Goal: Information Seeking & Learning: Find specific fact

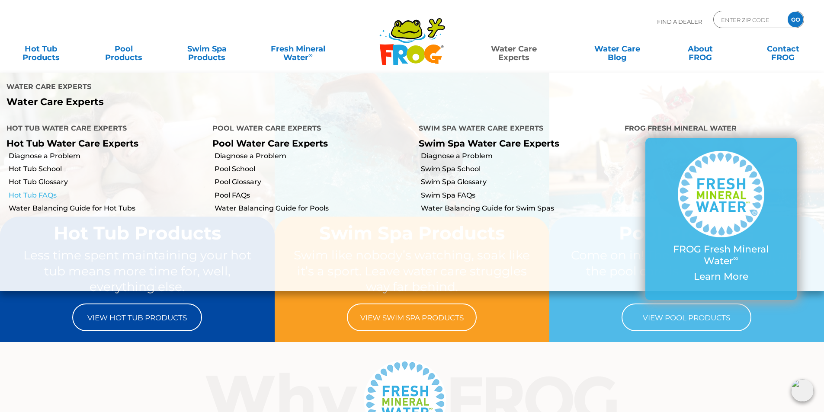
click at [44, 194] on link "Hot Tub FAQs" at bounding box center [107, 196] width 197 height 10
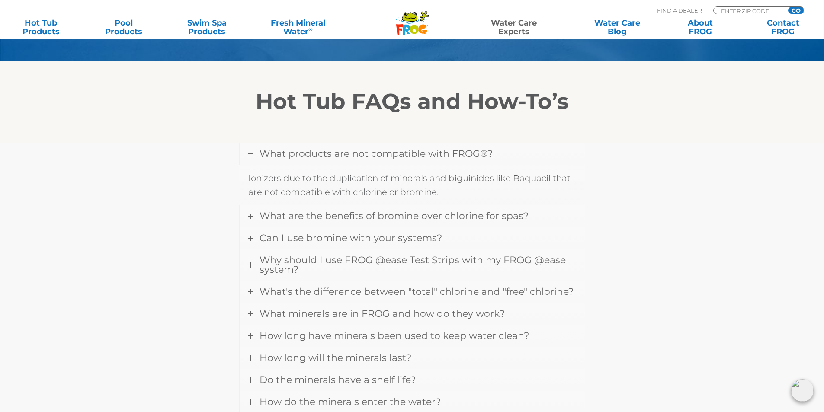
scroll to position [216, 0]
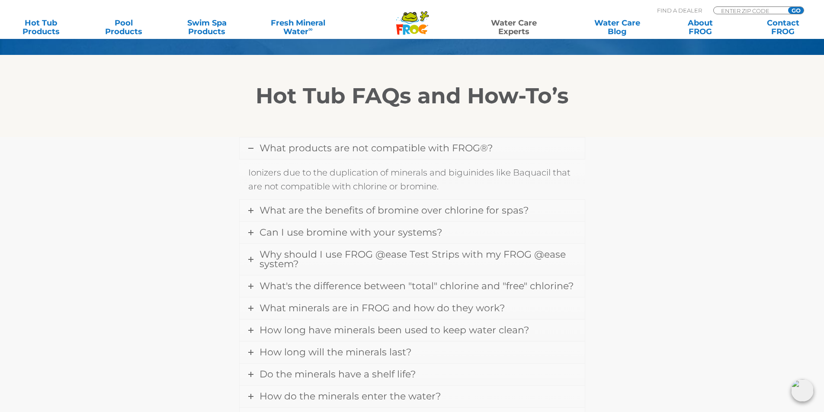
click at [344, 151] on span "What products are not compatible with FROG®?" at bounding box center [376, 148] width 233 height 12
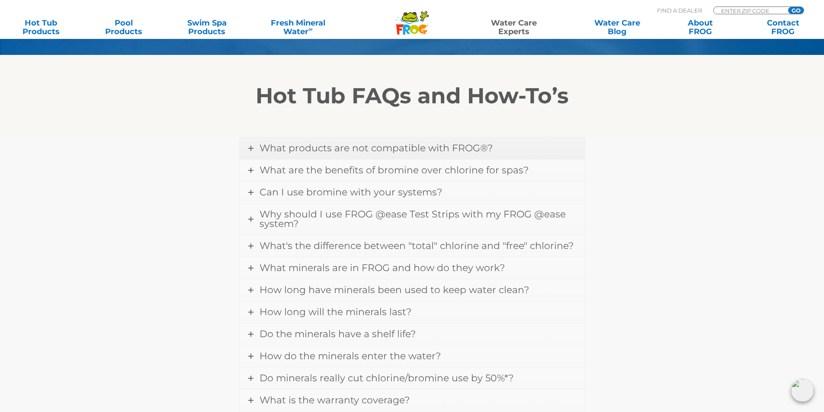
click at [344, 151] on span "What products are not compatible with FROG®?" at bounding box center [376, 148] width 233 height 12
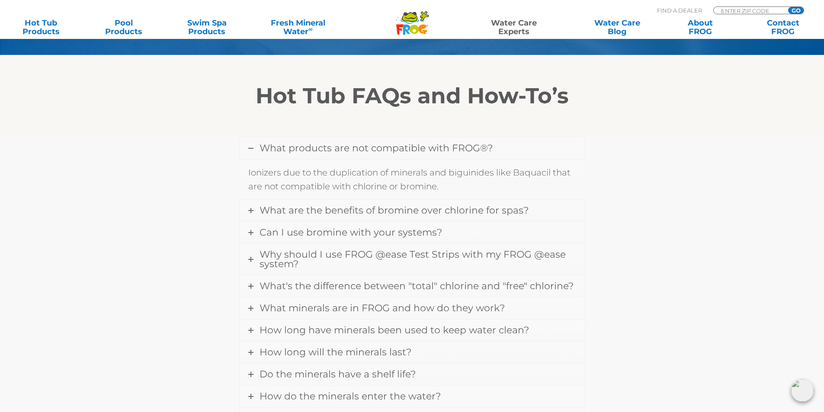
click at [315, 151] on span "What products are not compatible with FROG®?" at bounding box center [376, 148] width 233 height 12
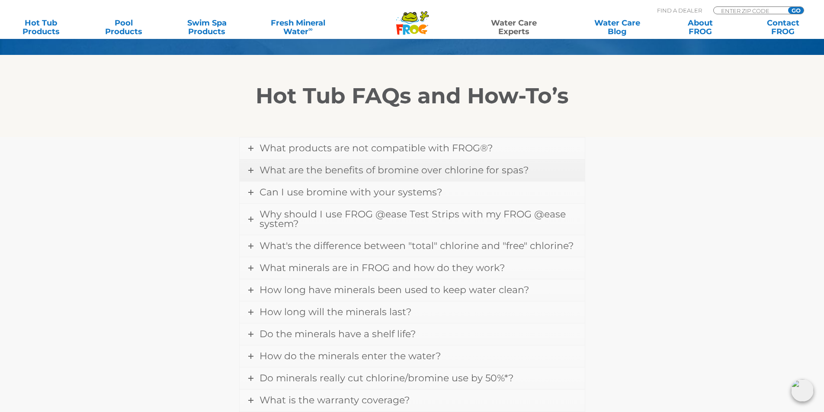
click at [302, 169] on span "What are the benefits of bromine over chlorine for spas?" at bounding box center [394, 170] width 269 height 12
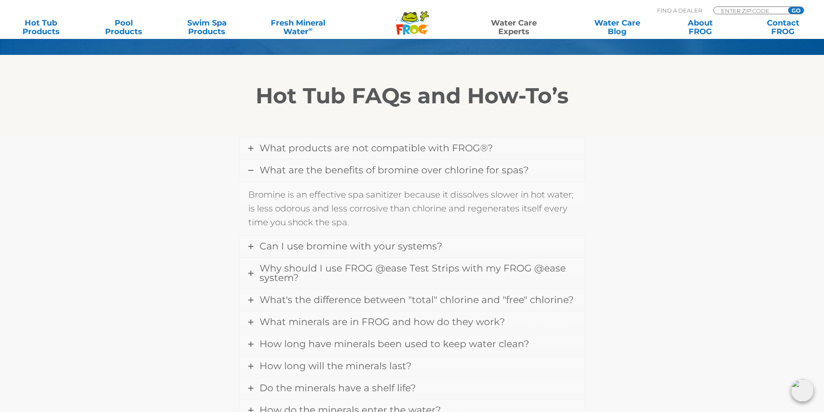
click at [301, 169] on span "What are the benefits of bromine over chlorine for spas?" at bounding box center [394, 170] width 269 height 12
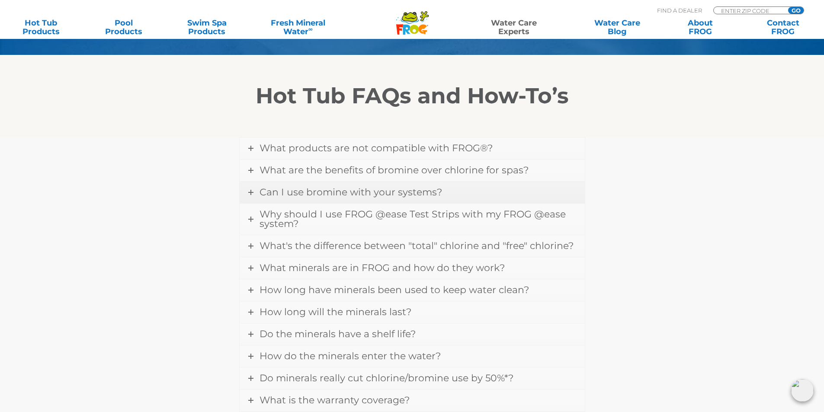
click at [329, 194] on span "Can I use bromine with your systems?" at bounding box center [351, 192] width 183 height 12
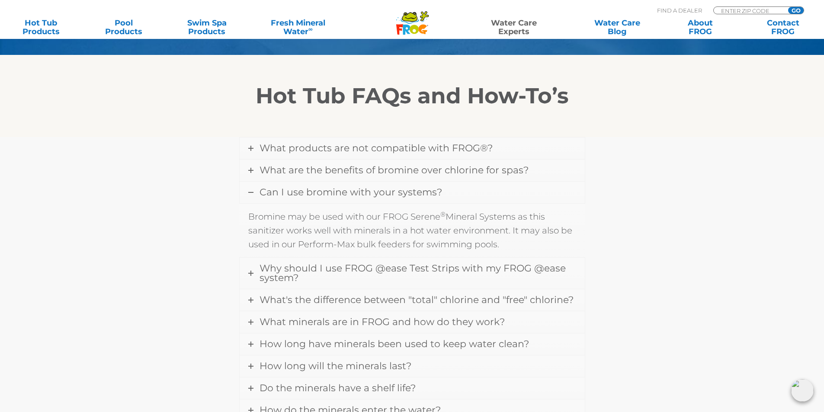
click at [313, 201] on link "Can I use bromine with your systems?" at bounding box center [412, 193] width 345 height 22
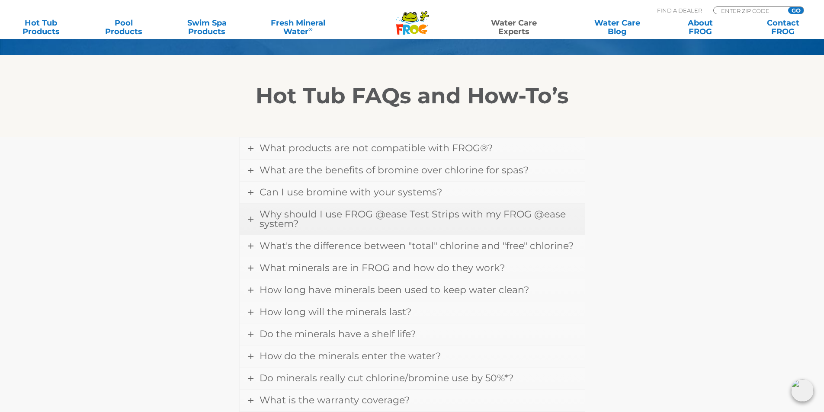
click at [495, 218] on span "Why should I use FROG @ease Test Strips with my FROG @ease system?" at bounding box center [413, 219] width 306 height 21
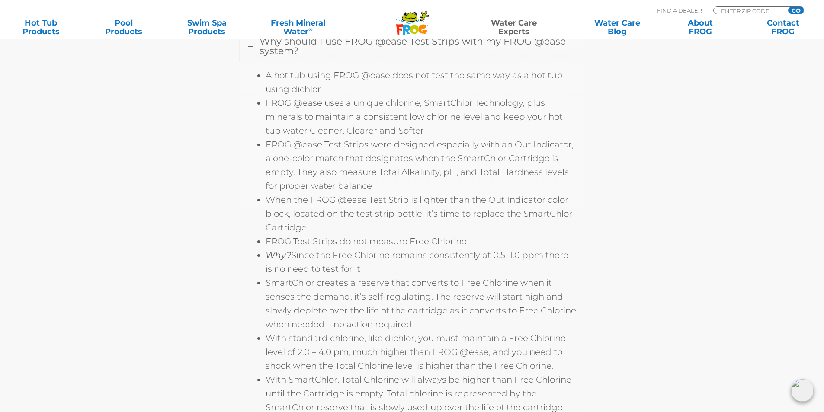
scroll to position [346, 0]
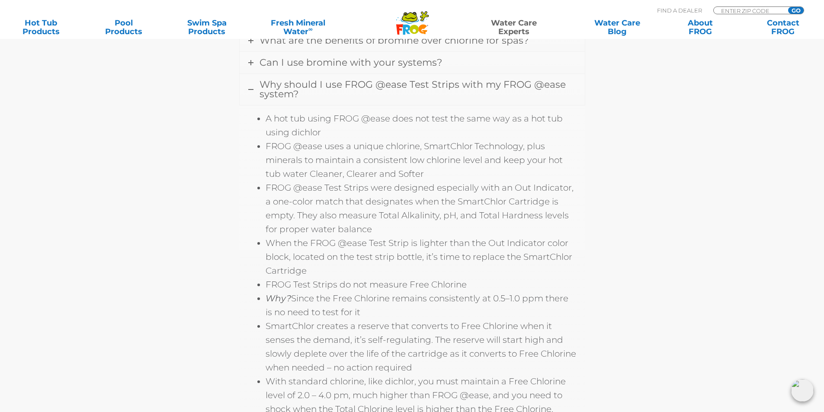
click at [169, 126] on div "What products are not compatible with FROG®? Ionizers due to the duplication of…" at bounding box center [412, 361] width 519 height 709
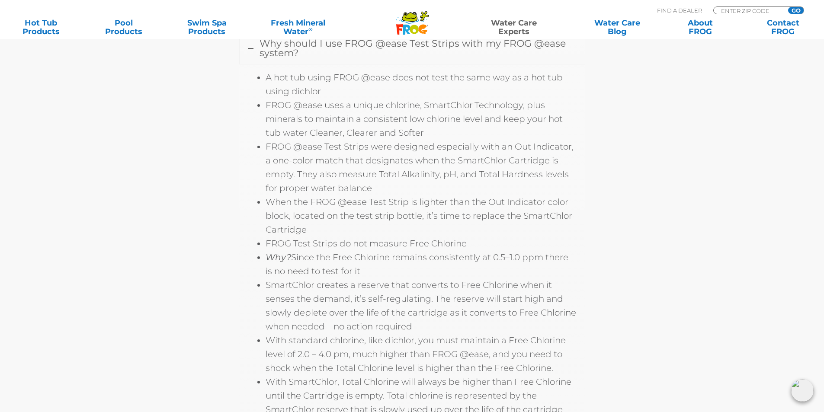
scroll to position [389, 0]
